Goal: Information Seeking & Learning: Learn about a topic

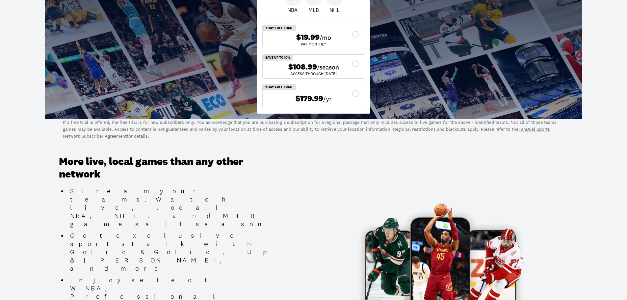
scroll to position [219, 0]
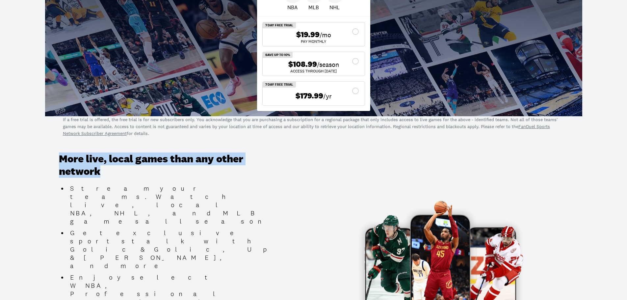
drag, startPoint x: 98, startPoint y: 193, endPoint x: 62, endPoint y: 184, distance: 37.0
click at [62, 184] on div "More live, local games than any other network Stream your teams. Watch live, lo…" at bounding box center [313, 271] width 627 height 269
drag, startPoint x: 66, startPoint y: 181, endPoint x: 127, endPoint y: 192, distance: 61.6
click at [127, 192] on div "More live, local games than any other network Stream your teams. Watch live, lo…" at bounding box center [313, 271] width 627 height 269
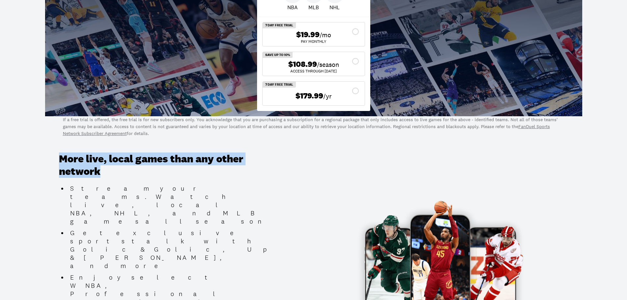
click at [127, 178] on h3 "More live, local games than any other network" at bounding box center [166, 165] width 214 height 25
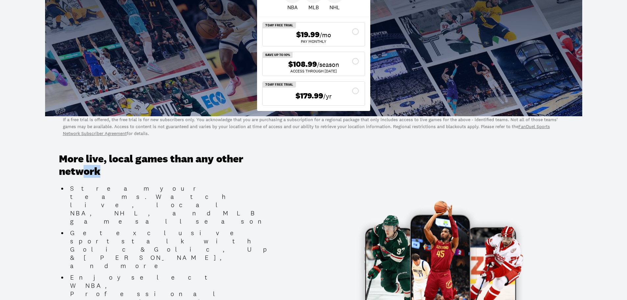
drag, startPoint x: 97, startPoint y: 191, endPoint x: 68, endPoint y: 185, distance: 29.8
click at [69, 178] on h3 "More live, local games than any other network" at bounding box center [166, 165] width 214 height 25
click at [67, 178] on h3 "More live, local games than any other network" at bounding box center [166, 165] width 214 height 25
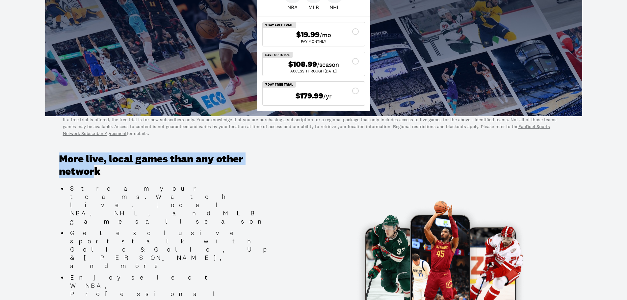
drag, startPoint x: 60, startPoint y: 185, endPoint x: 114, endPoint y: 196, distance: 54.9
click at [113, 196] on div "More live, local games than any other network Stream your teams. Watch live, lo…" at bounding box center [313, 271] width 627 height 269
click at [114, 178] on h3 "More live, local games than any other network" at bounding box center [166, 165] width 214 height 25
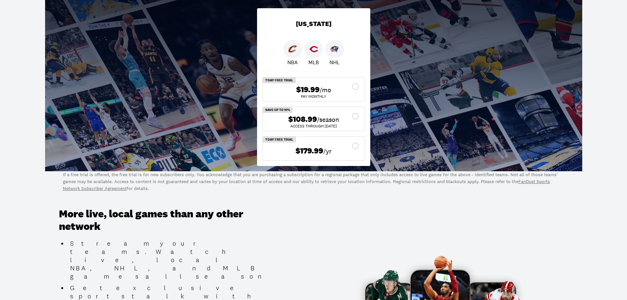
scroll to position [0, 0]
